Goal: Check status: Check status

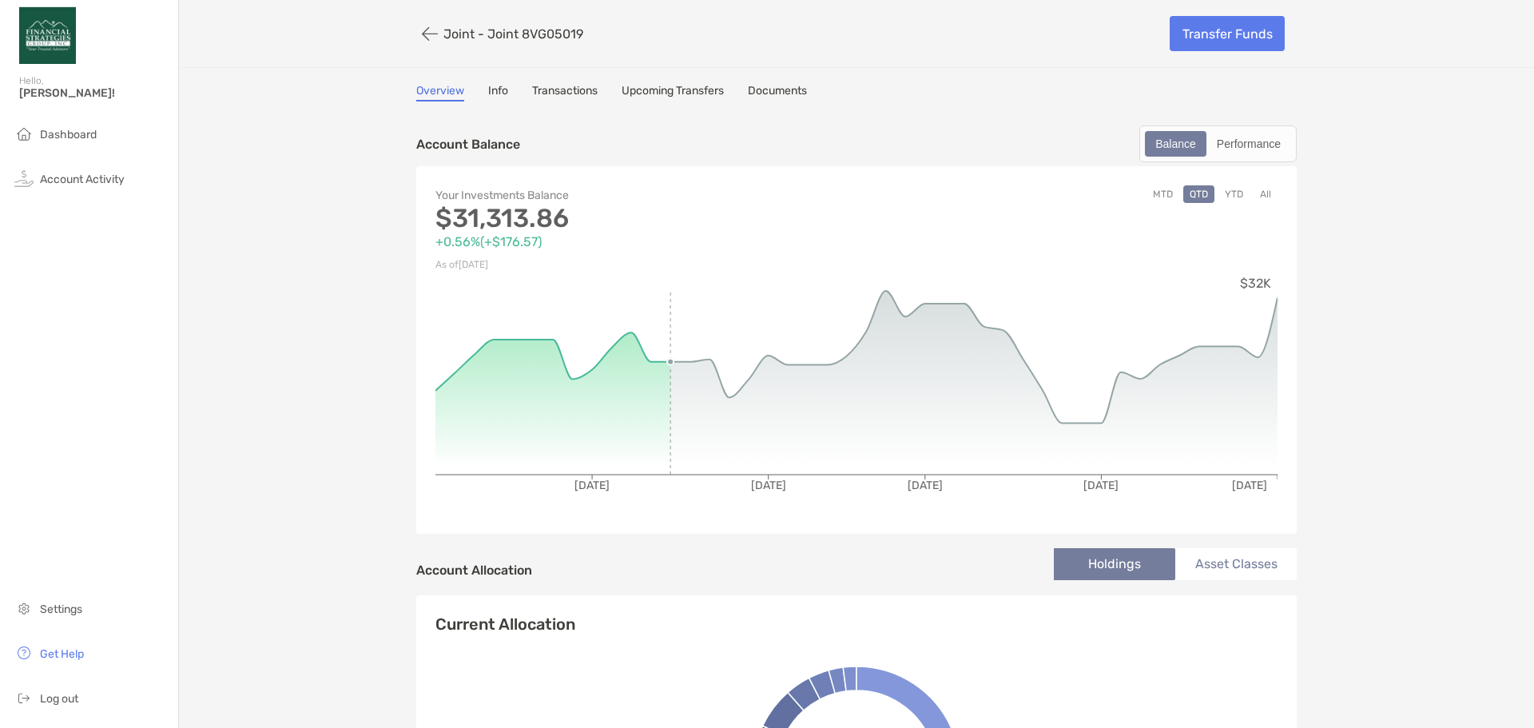
drag, startPoint x: 478, startPoint y: 378, endPoint x: 525, endPoint y: 398, distance: 51.2
drag, startPoint x: 531, startPoint y: 288, endPoint x: 636, endPoint y: 288, distance: 105.5
click at [636, 288] on icon "[DATE] [DATE] [DATE] [DATE] [DATE] $32K" at bounding box center [856, 395] width 842 height 240
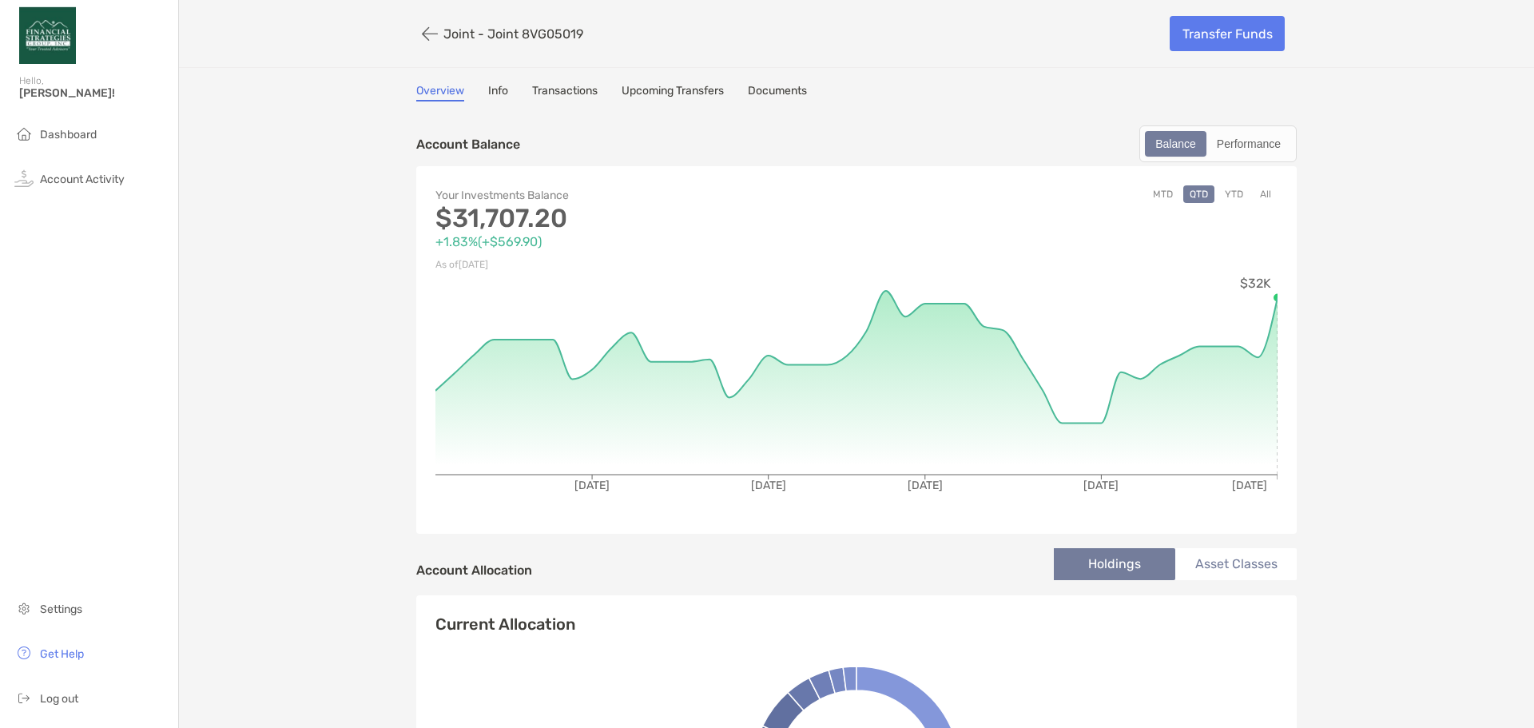
click at [465, 521] on div "Your Investments Balance $31,707.20 +1.83% ( +$569.90 ) As of [DATE] MTD QTD YT…" at bounding box center [856, 350] width 881 height 368
click at [605, 495] on icon "[DATE] [DATE] [DATE] [DATE] [DATE] $32K" at bounding box center [856, 395] width 842 height 240
click at [1229, 198] on button "YTD" at bounding box center [1234, 194] width 31 height 18
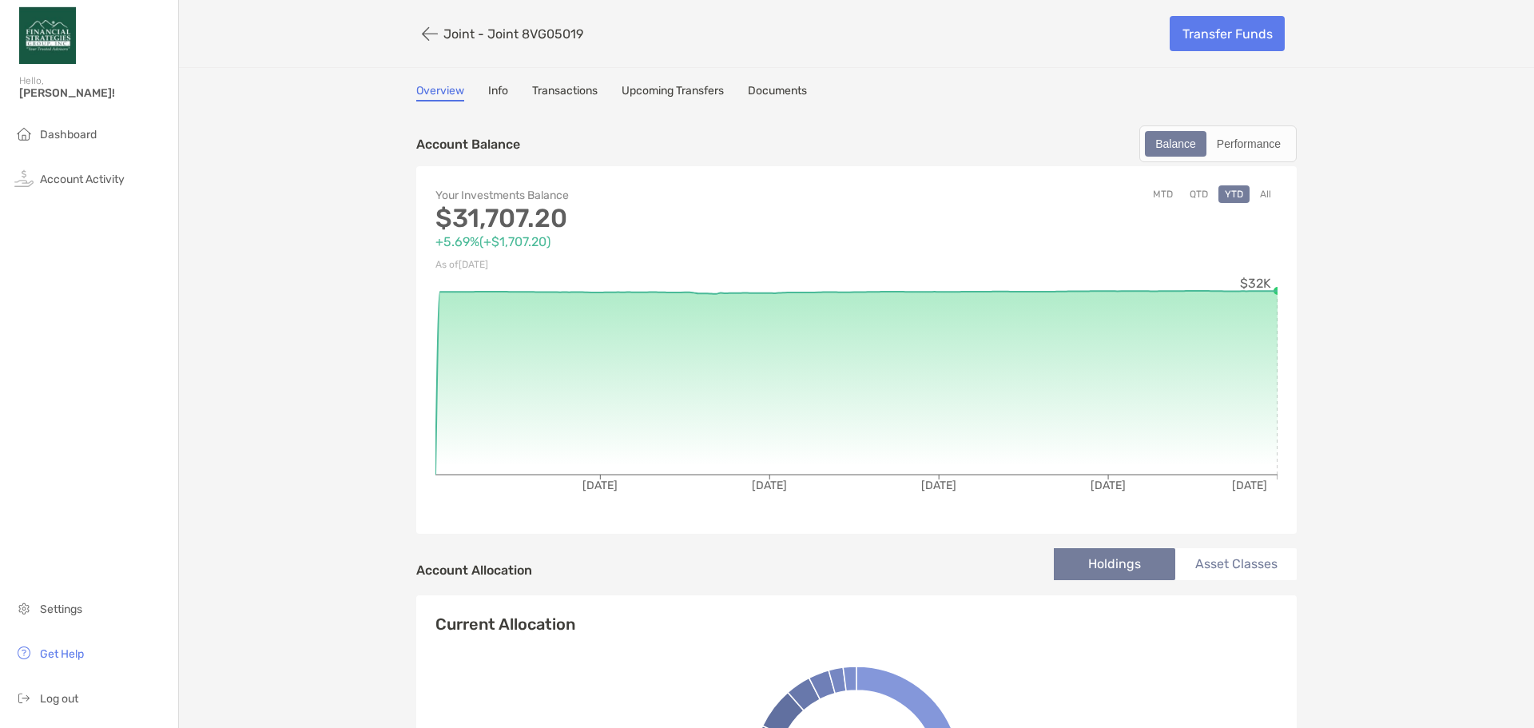
click at [1151, 189] on button "MTD" at bounding box center [1163, 194] width 33 height 18
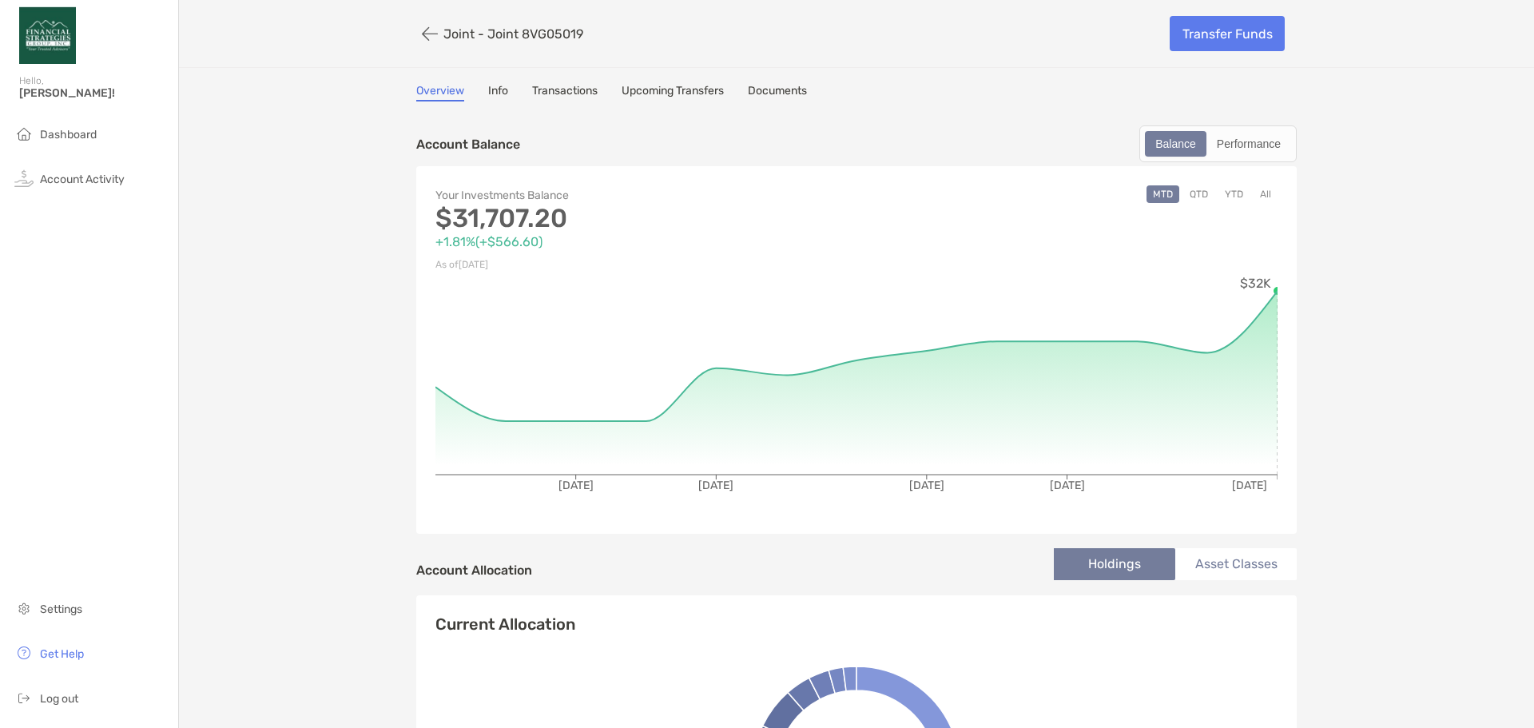
click at [1195, 195] on button "QTD" at bounding box center [1198, 194] width 31 height 18
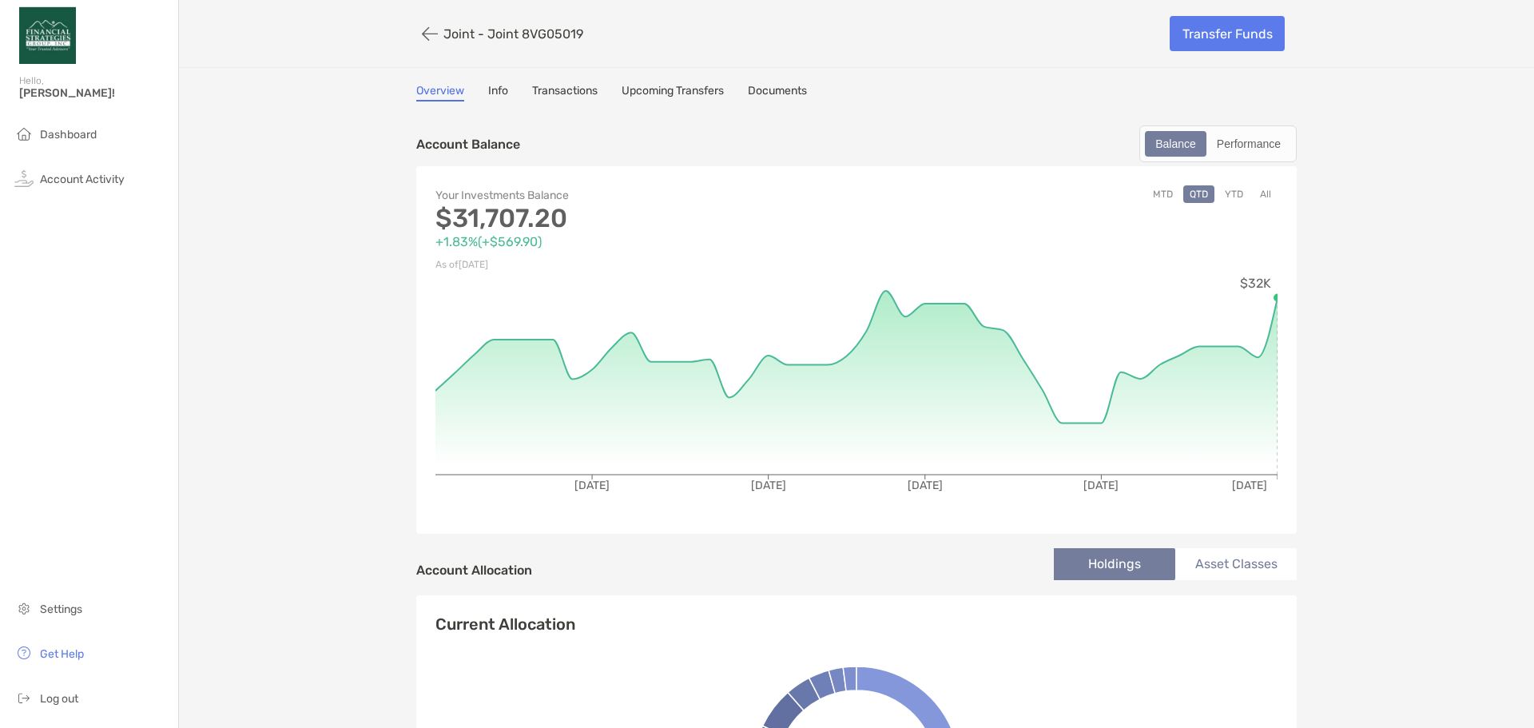
click at [1254, 193] on button "All" at bounding box center [1266, 194] width 24 height 18
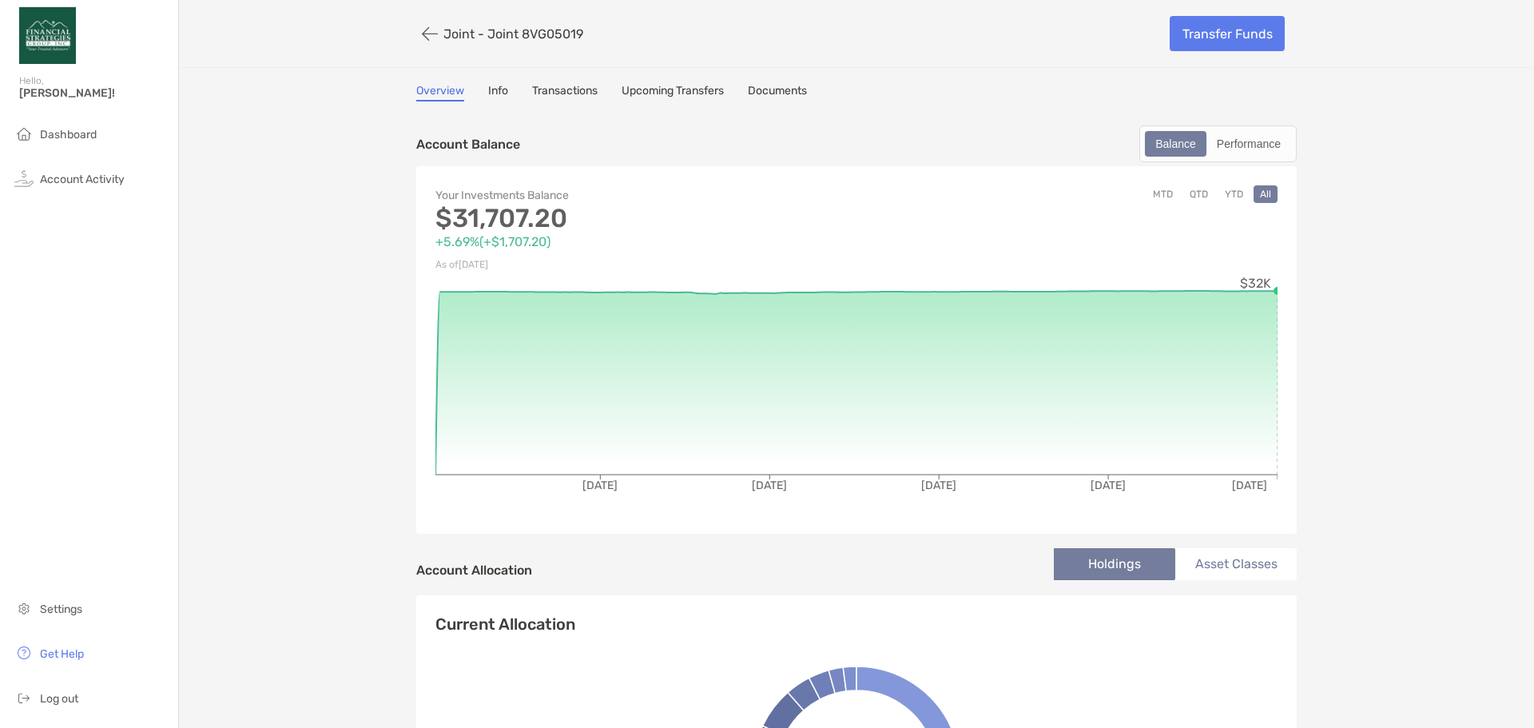
drag, startPoint x: 647, startPoint y: 528, endPoint x: 702, endPoint y: 520, distance: 54.9
click at [679, 525] on div "Your Investments Balance $31,707.20 +5.69% ( +$1,707.20 ) As of [DATE] MTD QTD …" at bounding box center [856, 350] width 881 height 368
click at [1235, 139] on div "Performance" at bounding box center [1248, 144] width 81 height 22
click at [1238, 143] on div "Performance" at bounding box center [1248, 144] width 81 height 22
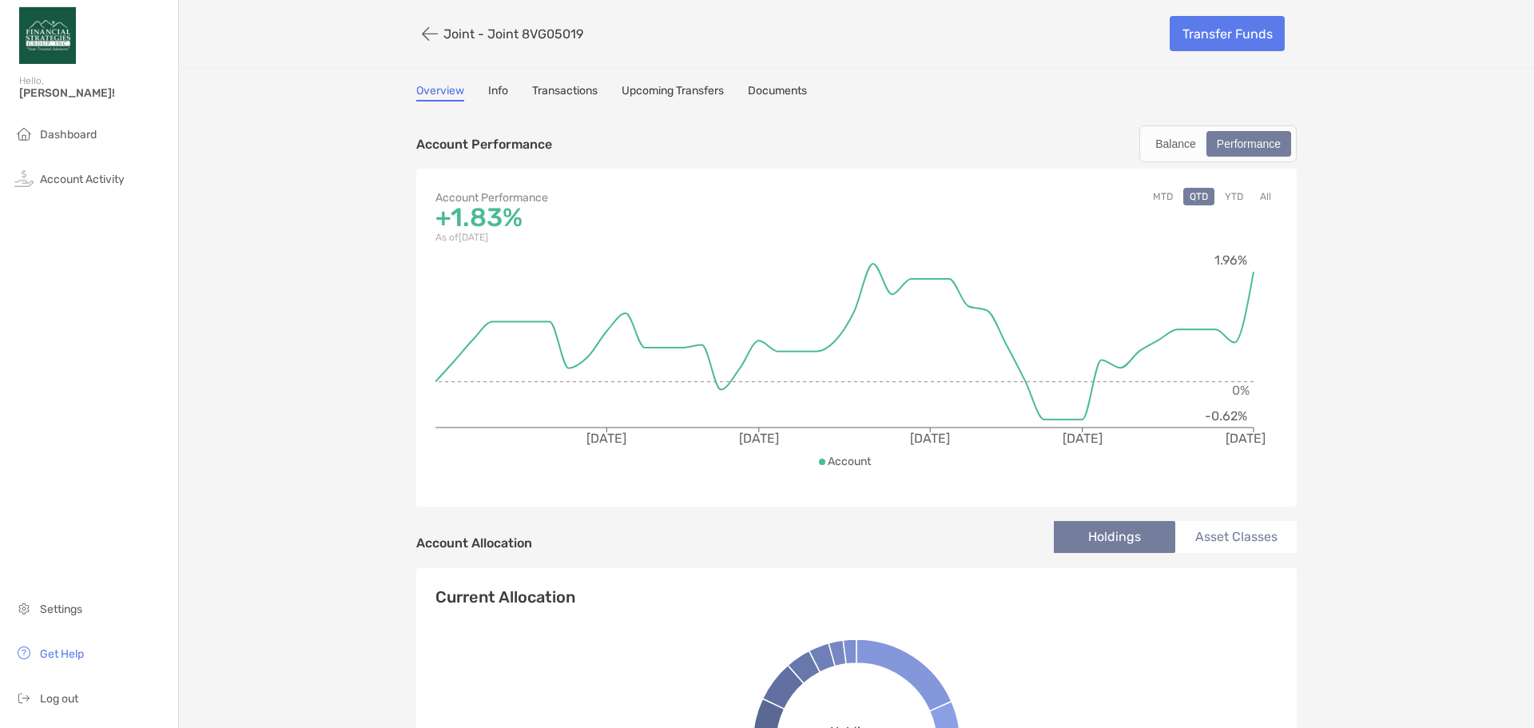
click at [1258, 192] on button "All" at bounding box center [1266, 197] width 24 height 18
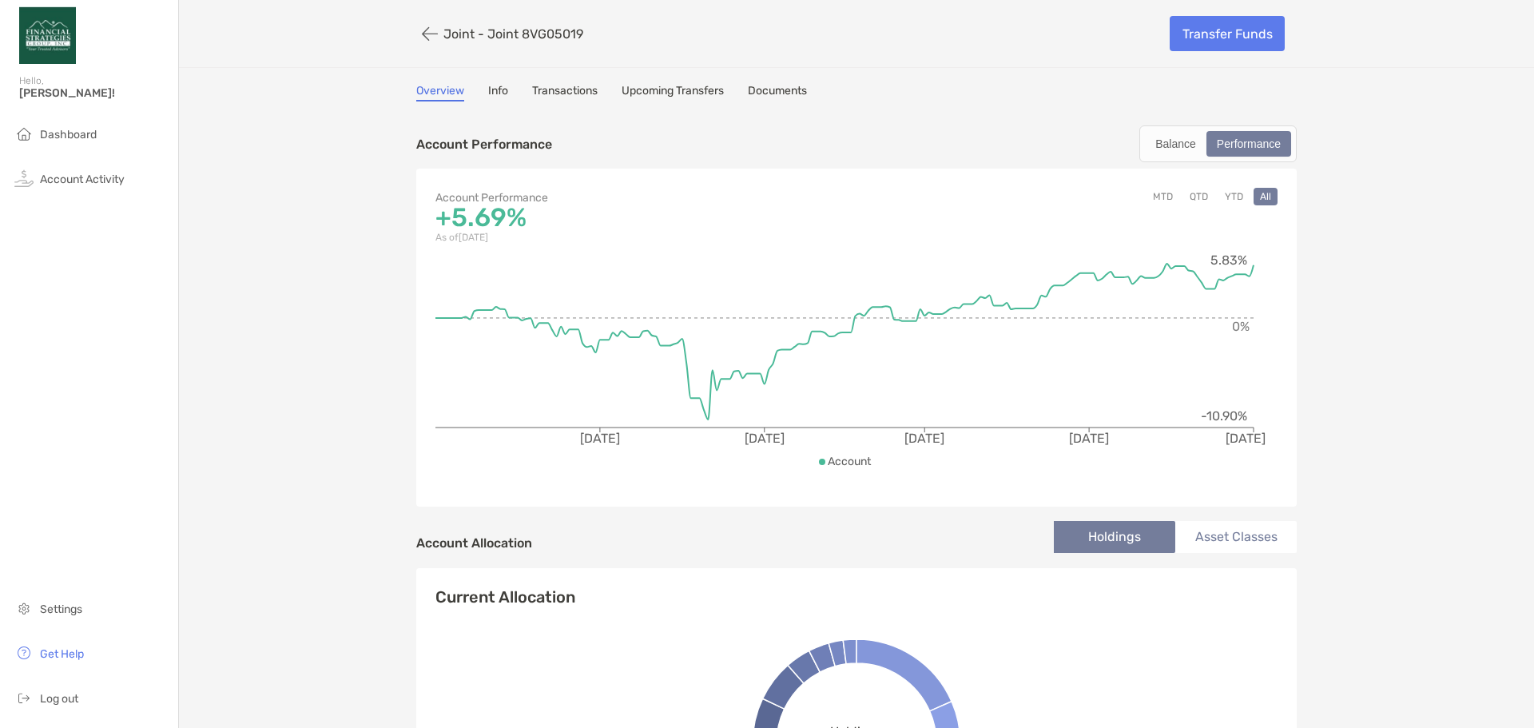
click at [1204, 193] on button "QTD" at bounding box center [1198, 197] width 31 height 18
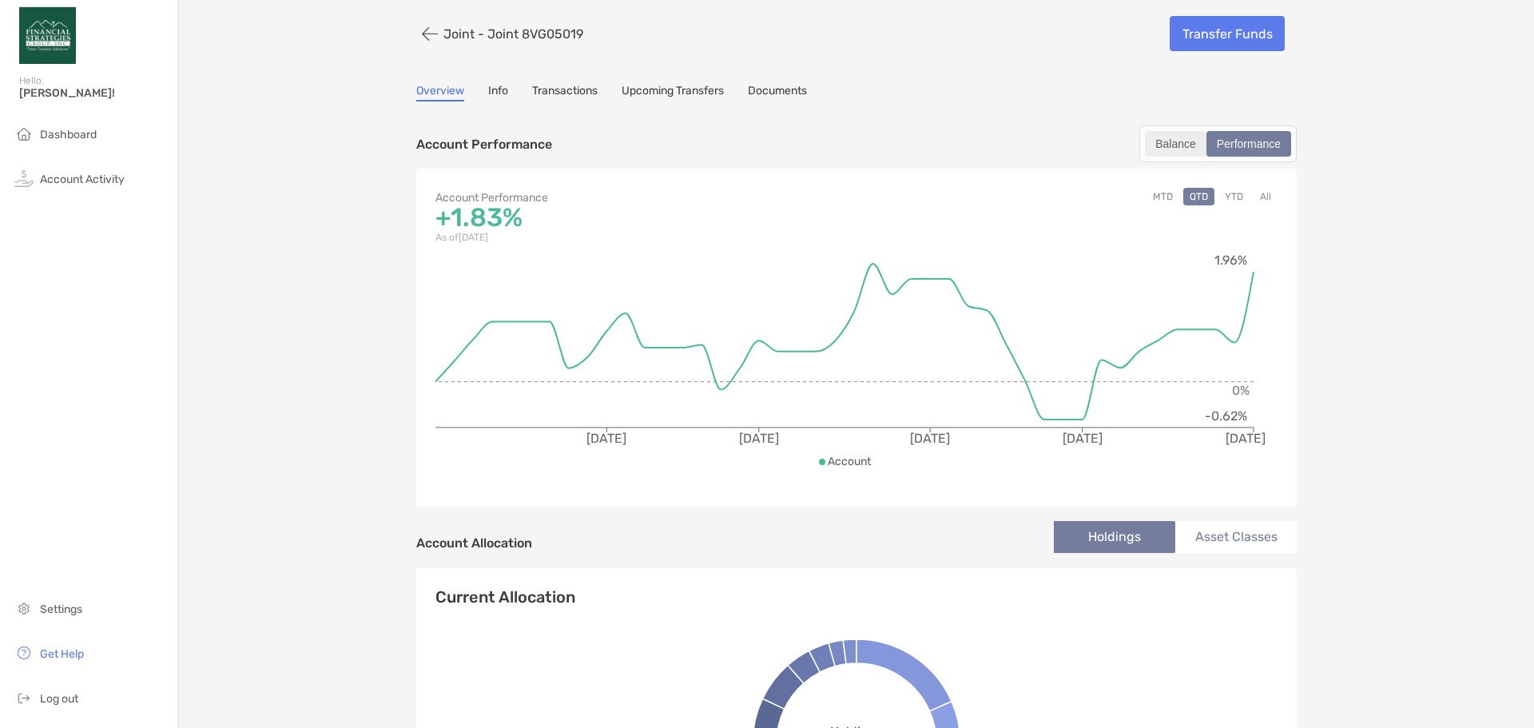
click at [1177, 154] on div "Balance" at bounding box center [1176, 144] width 58 height 22
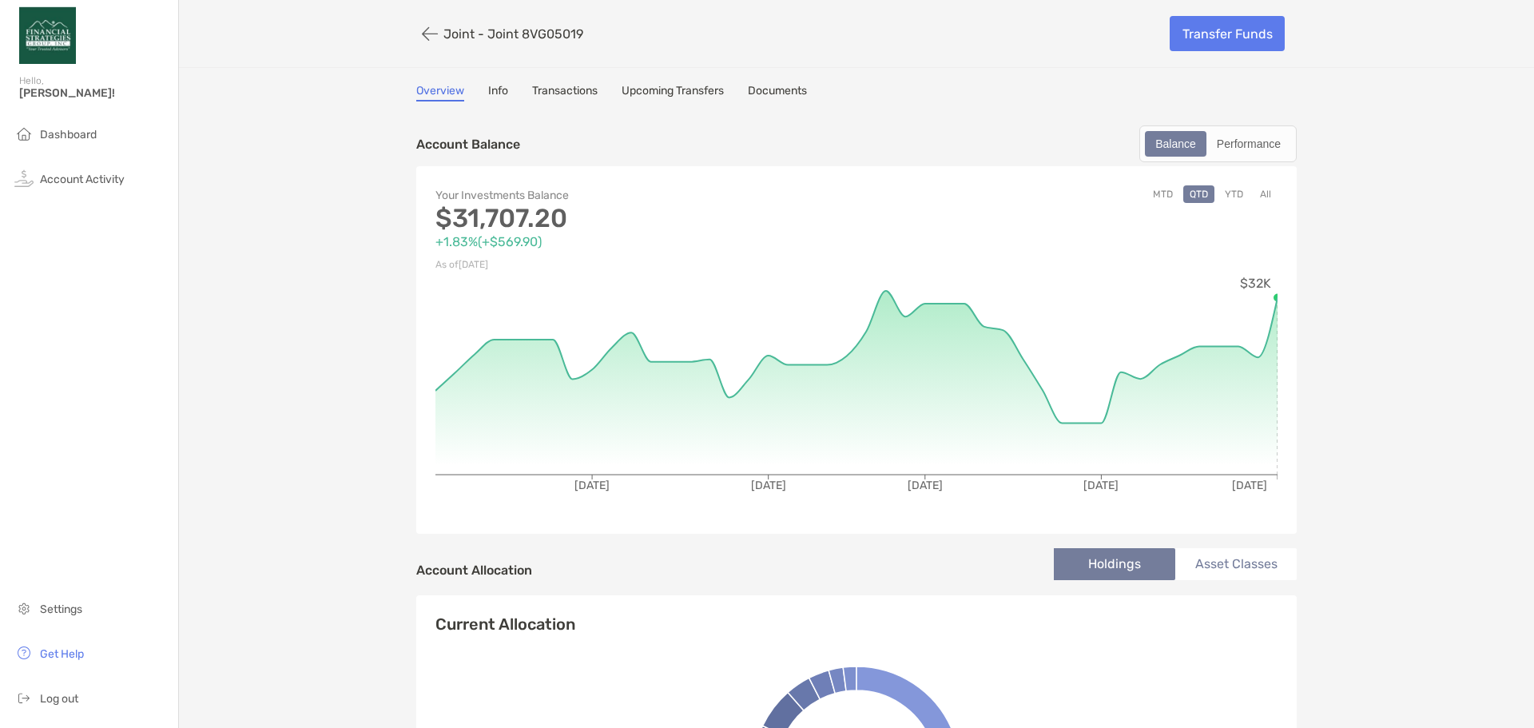
click at [1267, 200] on button "All" at bounding box center [1266, 194] width 24 height 18
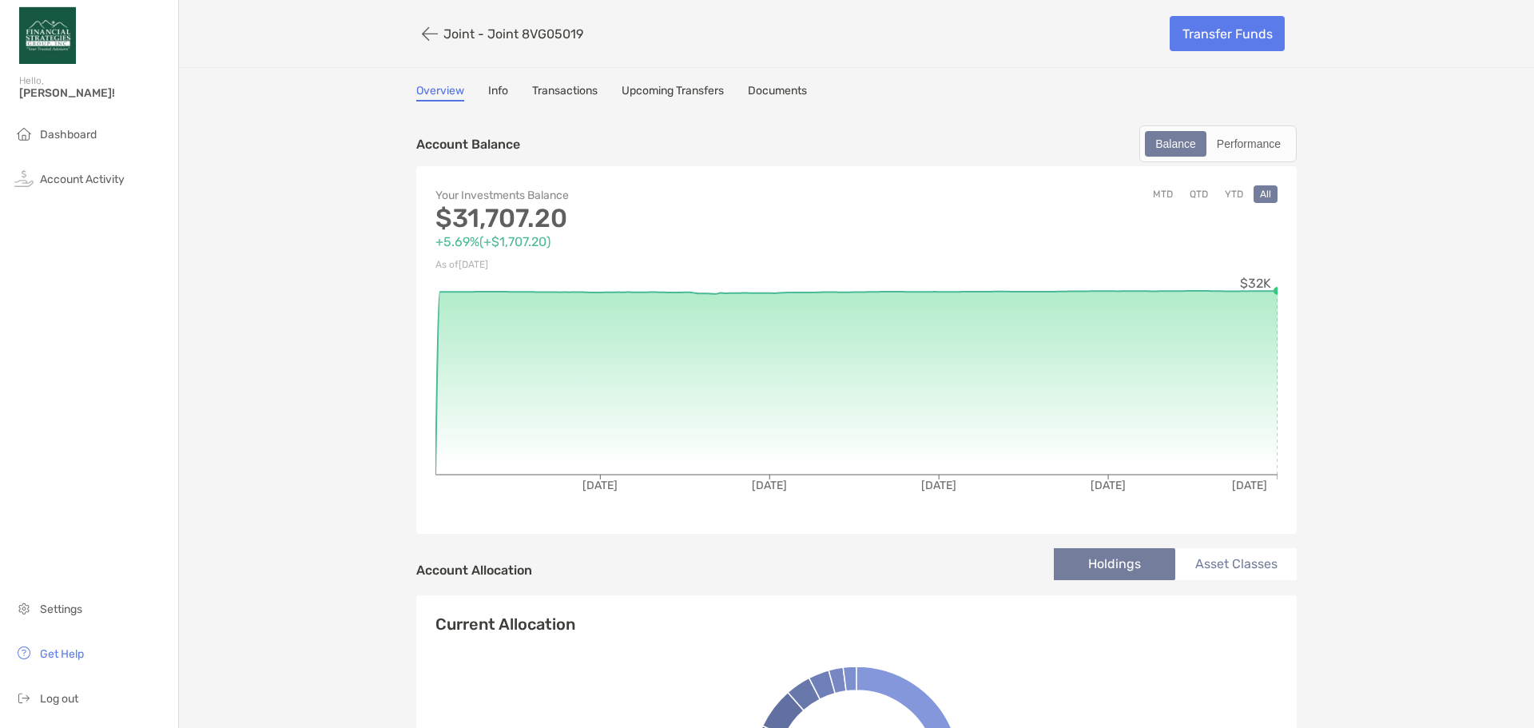
click at [1272, 292] on div "Your Investments Balance $31,707.20 +5.69% ( +$1,707.20 ) As of [DATE] MTD QTD …" at bounding box center [856, 350] width 881 height 368
